Goal: Information Seeking & Learning: Find specific fact

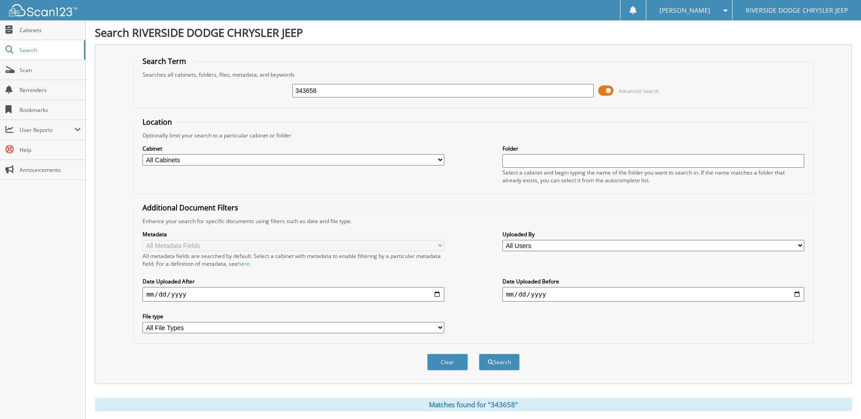
click at [336, 94] on input "343658" at bounding box center [443, 91] width 302 height 14
drag, startPoint x: 336, startPoint y: 94, endPoint x: 237, endPoint y: 108, distance: 100.9
click at [237, 108] on form "Search Term Searches all cabinets, folders, files, metadata, and keywords 34365…" at bounding box center [473, 218] width 680 height 325
type input "356041"
click at [479, 354] on button "Search" at bounding box center [499, 362] width 41 height 17
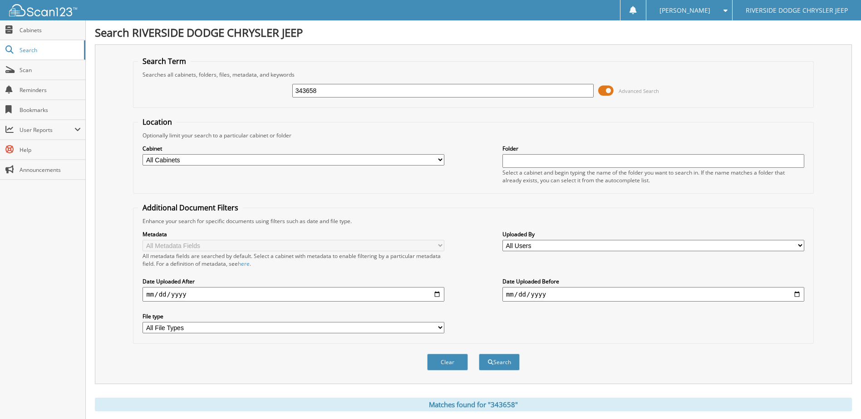
drag, startPoint x: 329, startPoint y: 89, endPoint x: 193, endPoint y: 113, distance: 138.1
click at [193, 113] on form "Search Term Searches all cabinets, folders, files, metadata, and keywords 34365…" at bounding box center [473, 218] width 680 height 325
type input "356041"
click at [479, 354] on button "Search" at bounding box center [499, 362] width 41 height 17
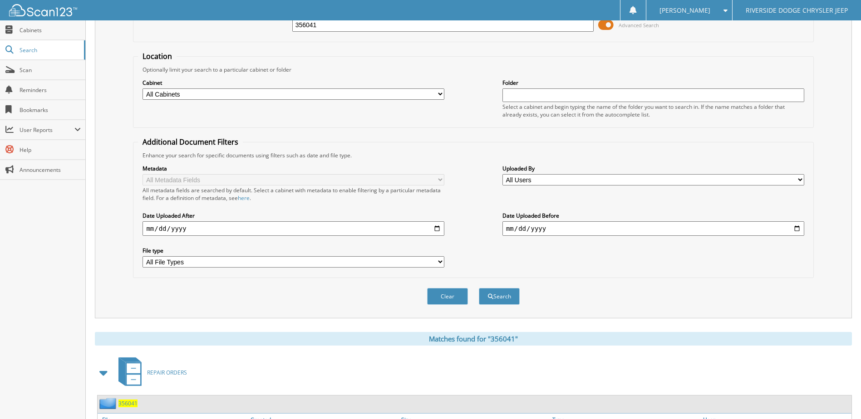
scroll to position [123, 0]
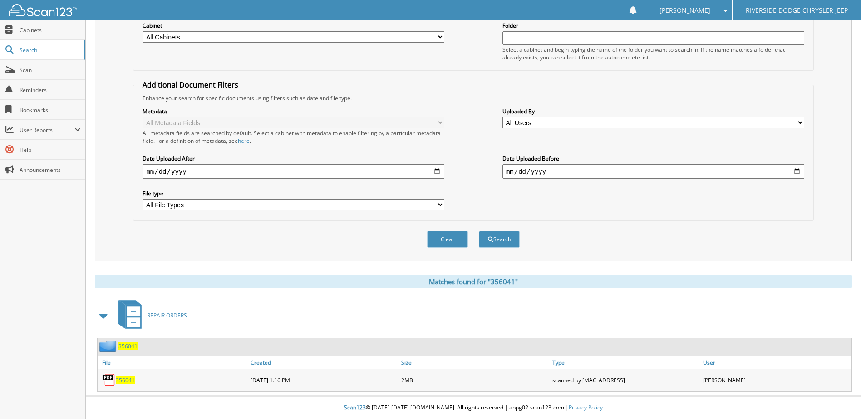
click at [128, 382] on span "356041" at bounding box center [125, 381] width 19 height 8
